Goal: Task Accomplishment & Management: Complete application form

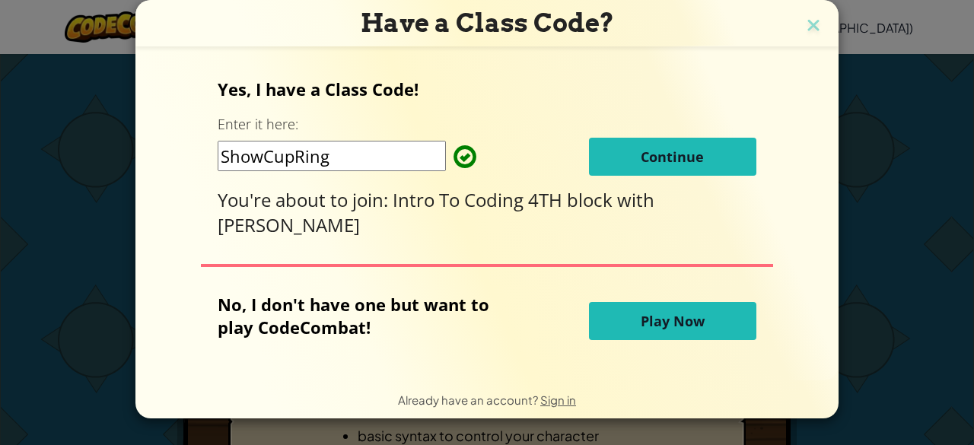
click at [651, 149] on span "Continue" at bounding box center [672, 157] width 63 height 18
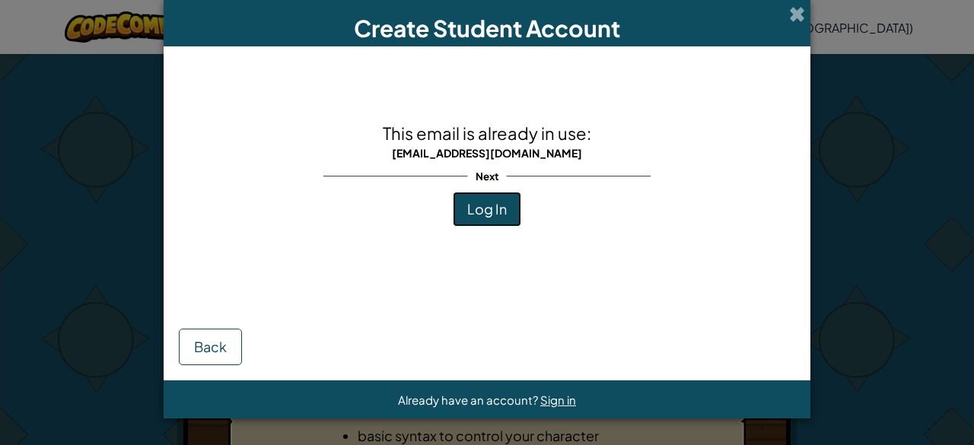
click at [489, 212] on span "Log In" at bounding box center [487, 209] width 40 height 18
